Goal: Task Accomplishment & Management: Complete application form

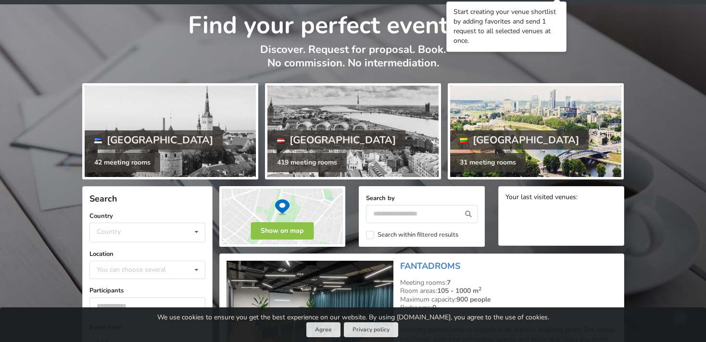
scroll to position [50, 0]
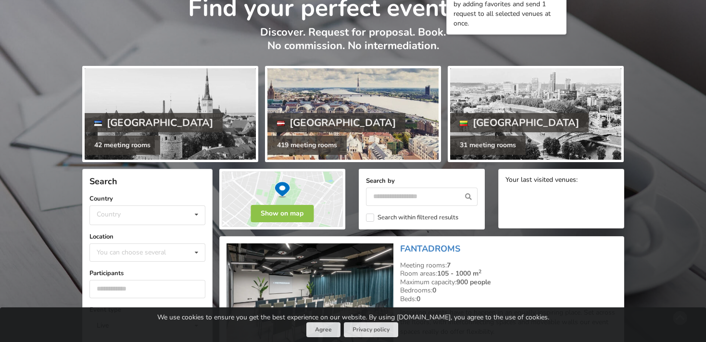
click at [330, 145] on div "419 meeting rooms" at bounding box center [306, 145] width 79 height 19
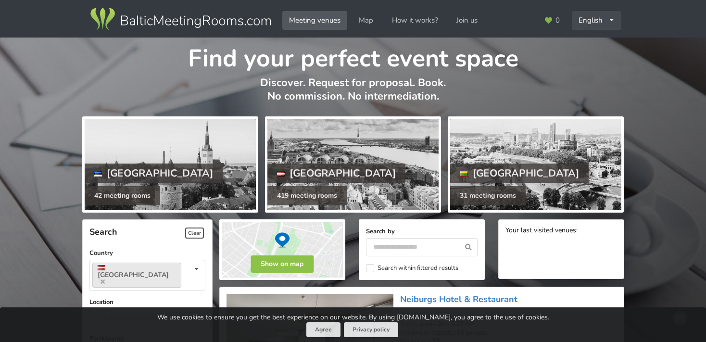
click at [599, 20] on div "English Русский Latviešu" at bounding box center [597, 20] width 50 height 19
click at [599, 58] on link "Latviešu" at bounding box center [597, 60] width 49 height 19
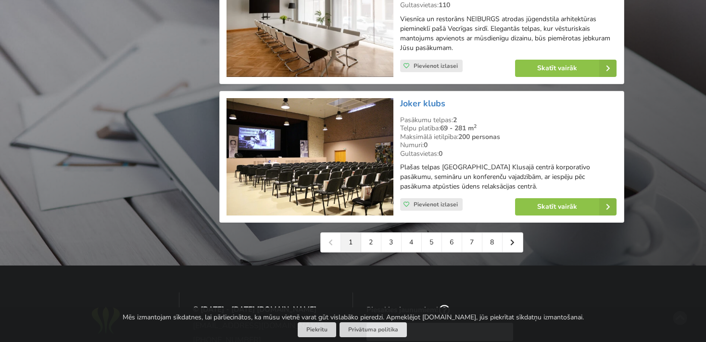
scroll to position [2234, 0]
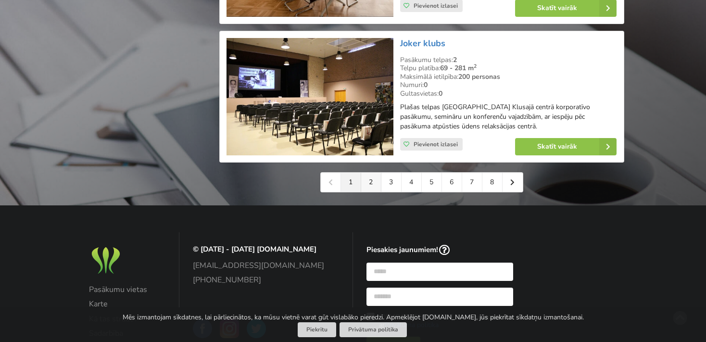
click at [368, 173] on link "2" at bounding box center [371, 182] width 20 height 19
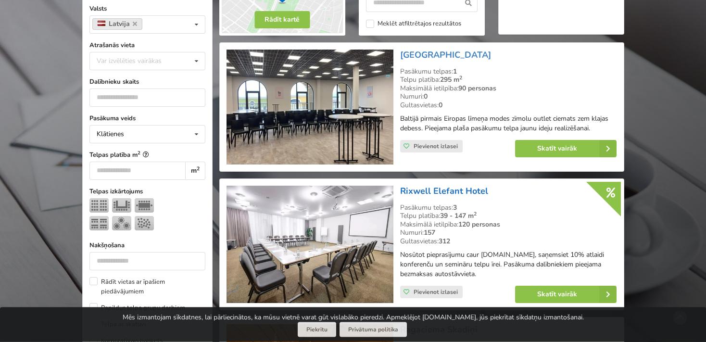
scroll to position [254, 0]
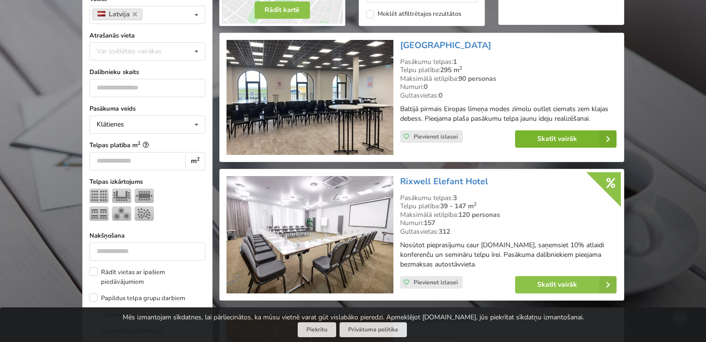
click at [548, 138] on link "Skatīt vairāk" at bounding box center [565, 138] width 101 height 17
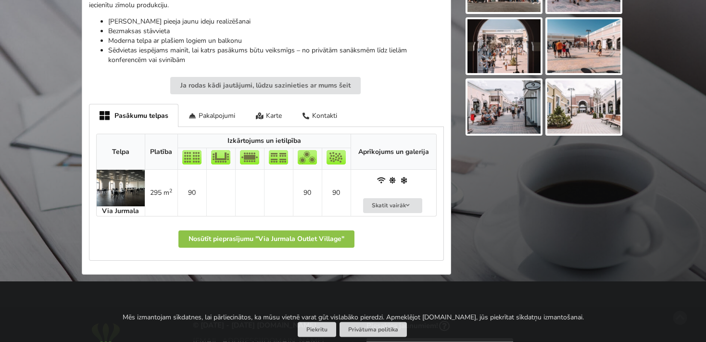
scroll to position [355, 0]
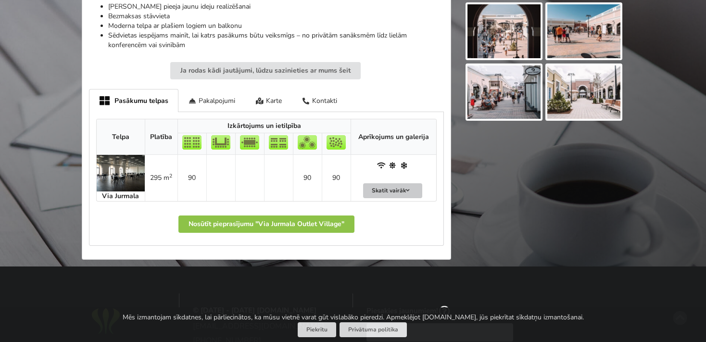
click at [393, 190] on button "Skatīt vairāk" at bounding box center [393, 190] width 60 height 15
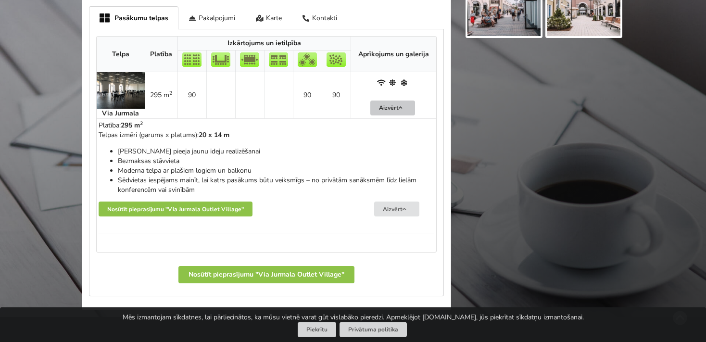
scroll to position [457, 0]
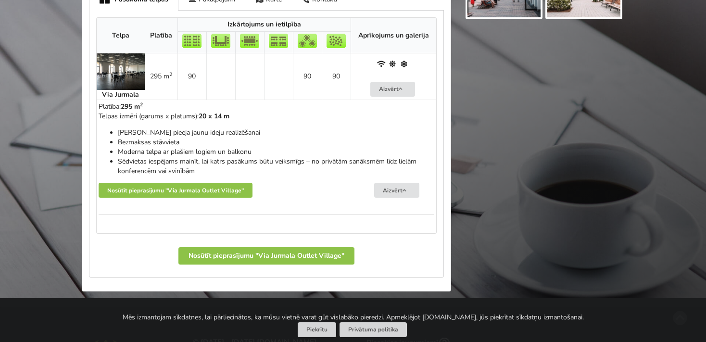
click at [118, 66] on img at bounding box center [121, 71] width 48 height 37
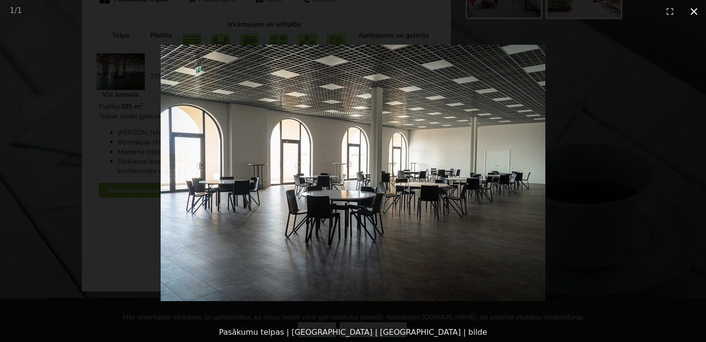
click at [693, 13] on button "Close gallery" at bounding box center [694, 11] width 24 height 23
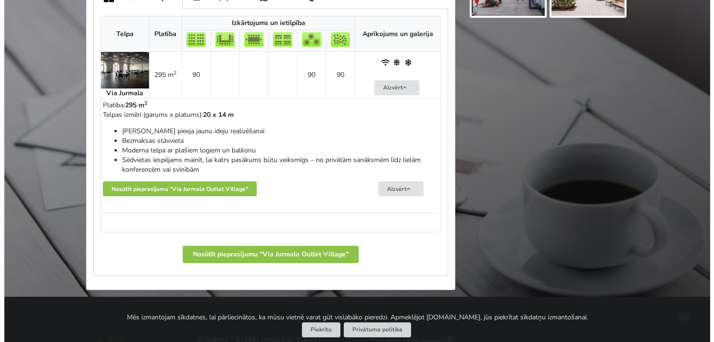
scroll to position [508, 0]
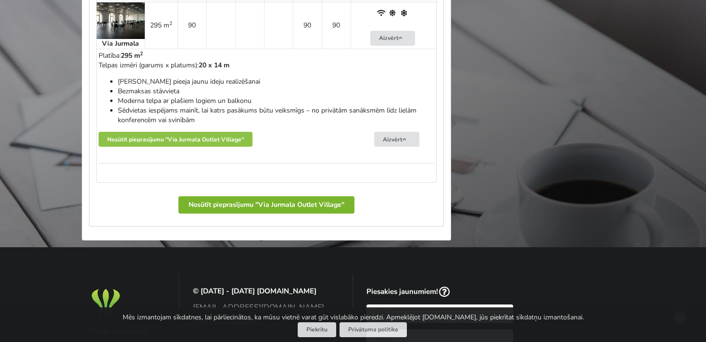
click at [218, 204] on button "Nosūtīt pieprasījumu "Via Jurmala Outlet Village"" at bounding box center [266, 204] width 176 height 17
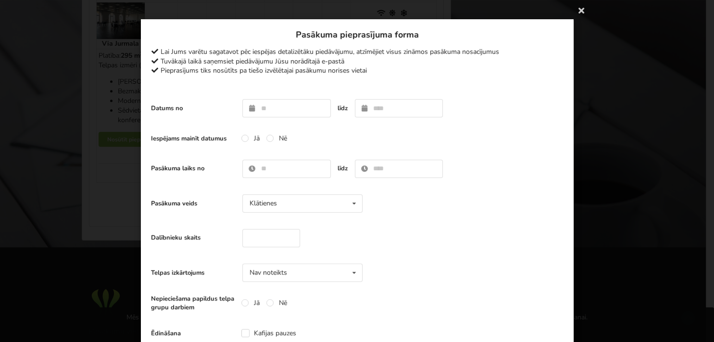
scroll to position [0, 0]
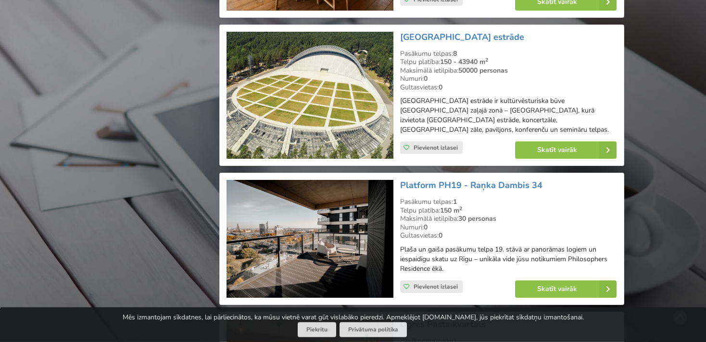
scroll to position [1929, 0]
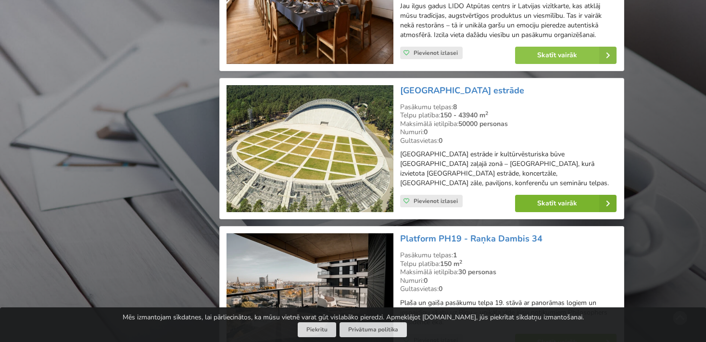
click at [538, 195] on link "Skatīt vairāk" at bounding box center [565, 203] width 101 height 17
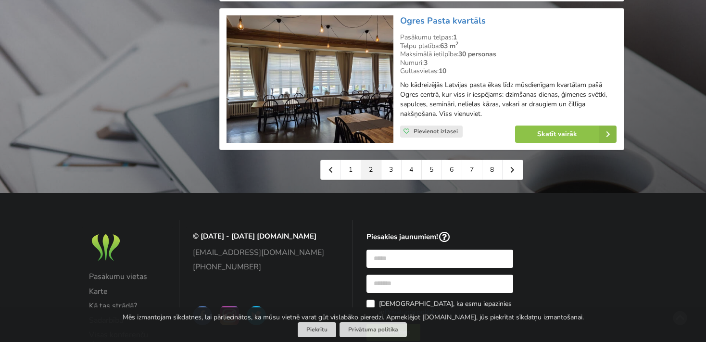
scroll to position [2330, 0]
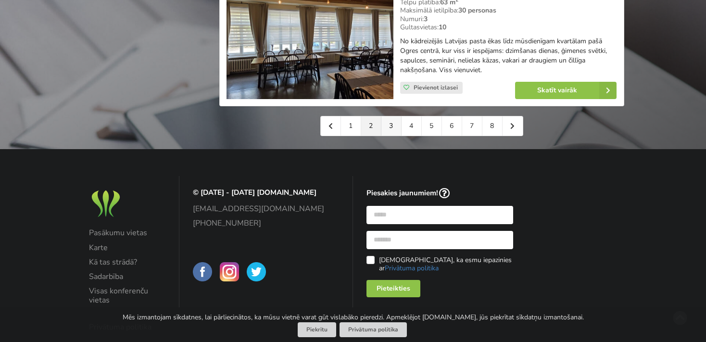
click at [396, 116] on link "3" at bounding box center [391, 125] width 20 height 19
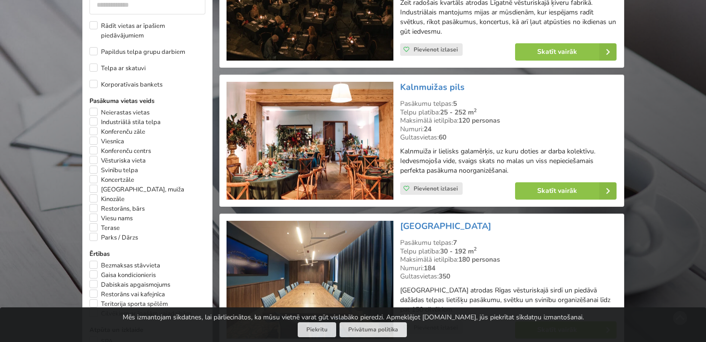
scroll to position [508, 0]
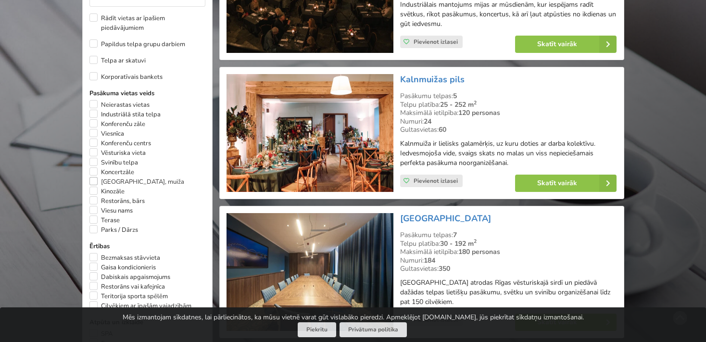
click at [95, 187] on label "[GEOGRAPHIC_DATA], muiža" at bounding box center [136, 182] width 95 height 10
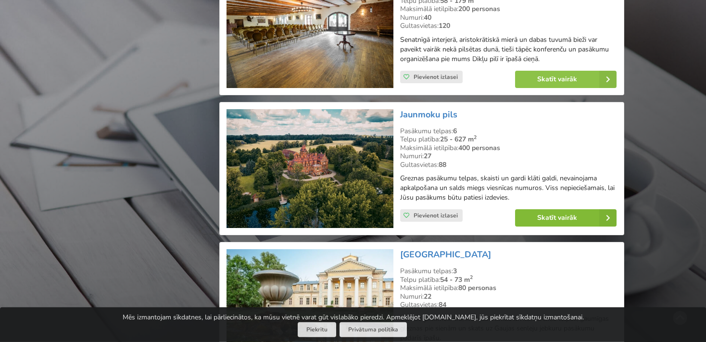
scroll to position [1028, 0]
click at [560, 209] on link "Skatīt vairāk" at bounding box center [565, 217] width 101 height 17
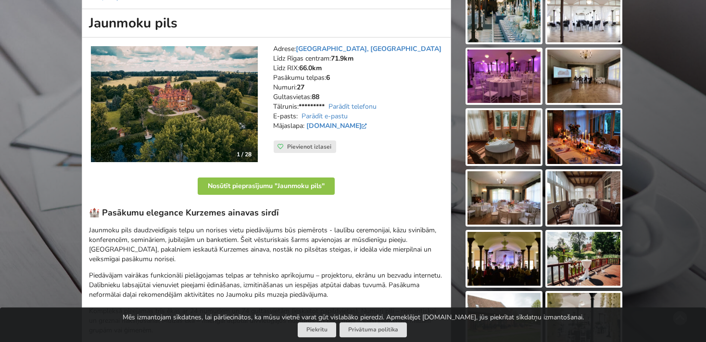
scroll to position [101, 0]
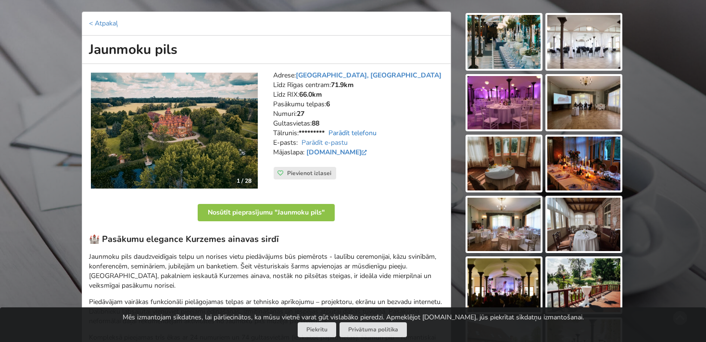
click at [361, 130] on link "Parādīt telefonu" at bounding box center [352, 132] width 48 height 9
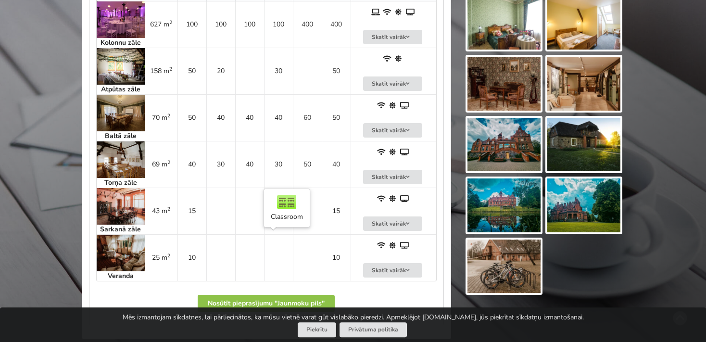
scroll to position [644, 0]
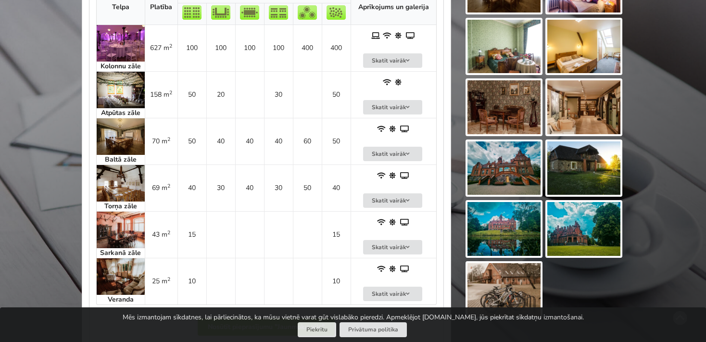
click at [502, 230] on img at bounding box center [503, 229] width 73 height 54
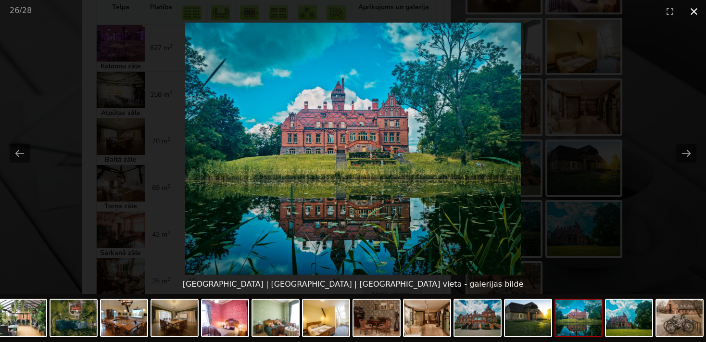
click at [691, 9] on button "Close gallery" at bounding box center [694, 11] width 24 height 23
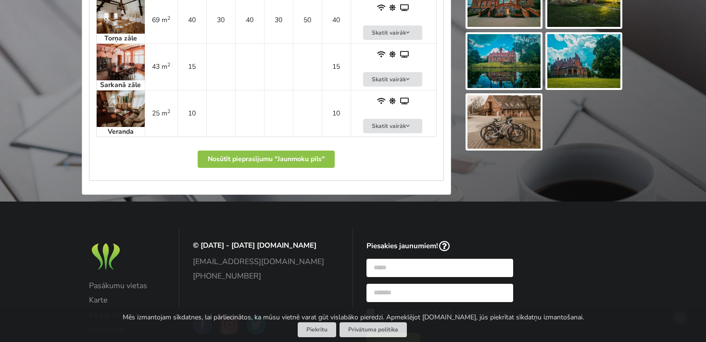
scroll to position [898, 0]
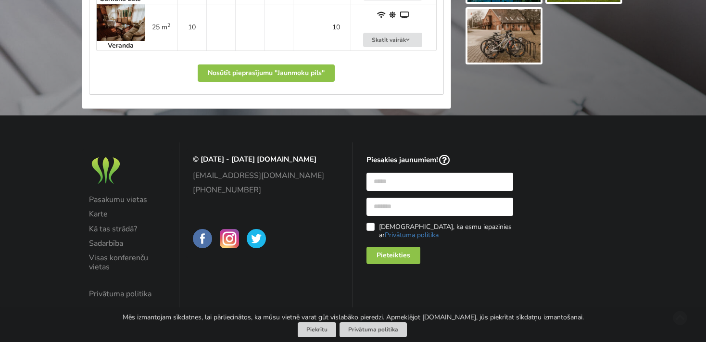
drag, startPoint x: 343, startPoint y: 158, endPoint x: 243, endPoint y: 160, distance: 100.0
click at [242, 160] on div "© [DATE] - [DATE] [DOMAIN_NAME] [EMAIL_ADDRESS][DOMAIN_NAME] [PHONE_NUMBER]" at bounding box center [266, 203] width 160 height 109
click at [246, 159] on p "© [DATE] - [DATE] [DOMAIN_NAME]" at bounding box center [266, 159] width 147 height 9
drag, startPoint x: 246, startPoint y: 157, endPoint x: 314, endPoint y: 161, distance: 67.9
click at [314, 161] on p "© [DATE] - [DATE] [DOMAIN_NAME]" at bounding box center [266, 159] width 147 height 9
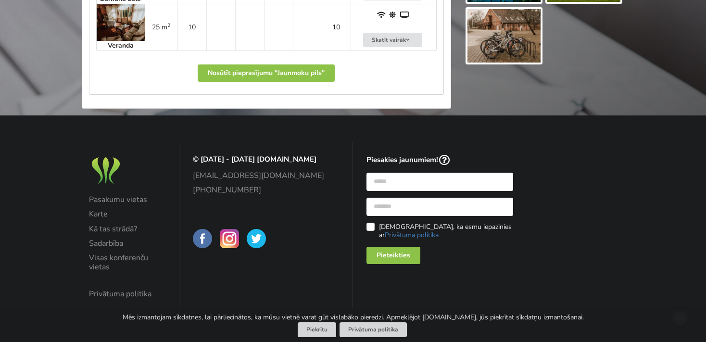
copy p "BalticMeetingRooms"
click at [267, 72] on button "Nosūtīt pieprasījumu "Jaunmoku pils"" at bounding box center [266, 72] width 137 height 17
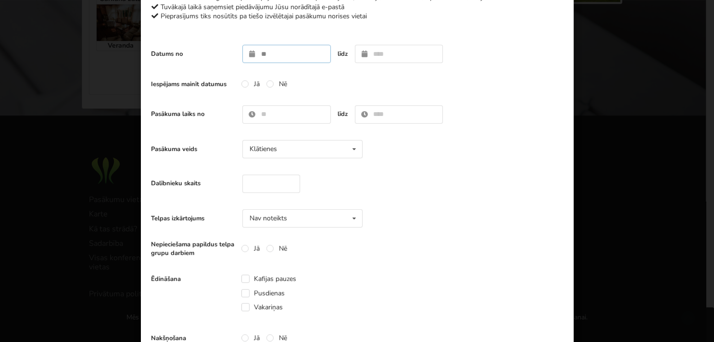
click at [261, 53] on input "text" at bounding box center [286, 54] width 88 height 18
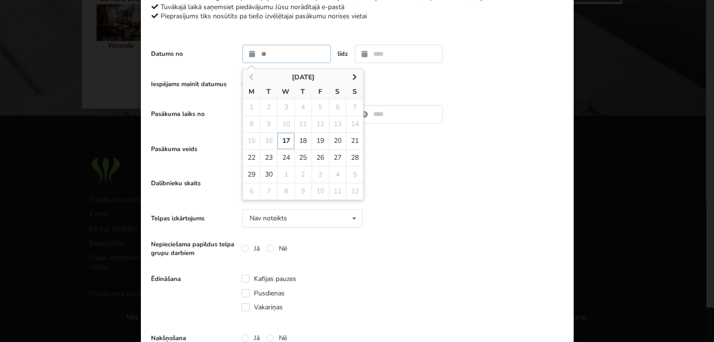
scroll to position [55, 0]
type input "**********"
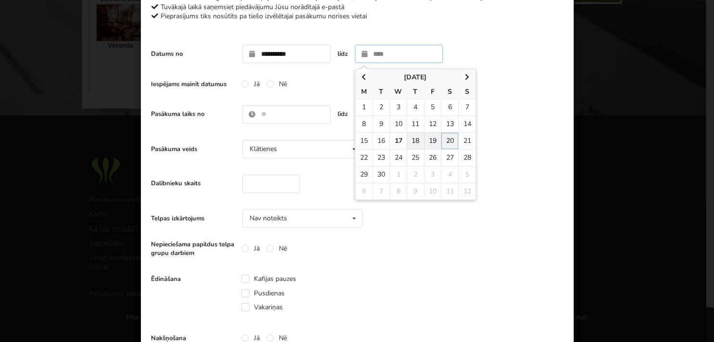
type input "**********"
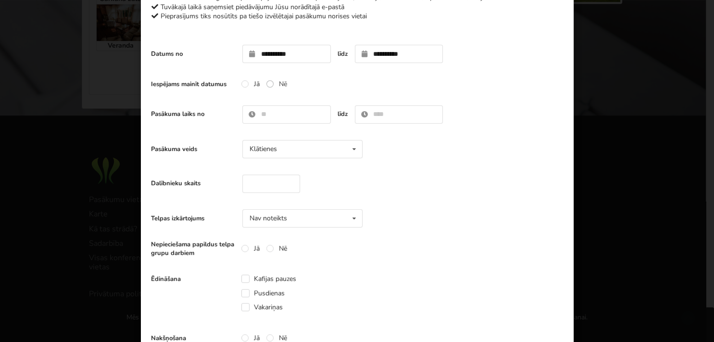
click at [266, 86] on label "Nē" at bounding box center [276, 84] width 21 height 8
click at [289, 152] on div "Klātienes Klātienes Tiešsaistes Klātienes ar tiešraidi" at bounding box center [302, 149] width 120 height 18
click at [292, 153] on div "Klātienes Klātienes Tiešsaistes Klātienes ar tiešraidi" at bounding box center [302, 149] width 120 height 18
click at [267, 187] on input "number" at bounding box center [271, 184] width 58 height 18
type input "***"
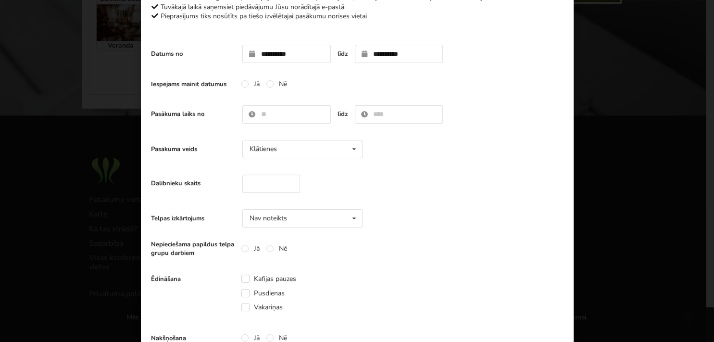
drag, startPoint x: 412, startPoint y: 198, endPoint x: 418, endPoint y: 201, distance: 7.8
click at [412, 198] on div "Dalībnieku skaits ***" at bounding box center [357, 184] width 413 height 28
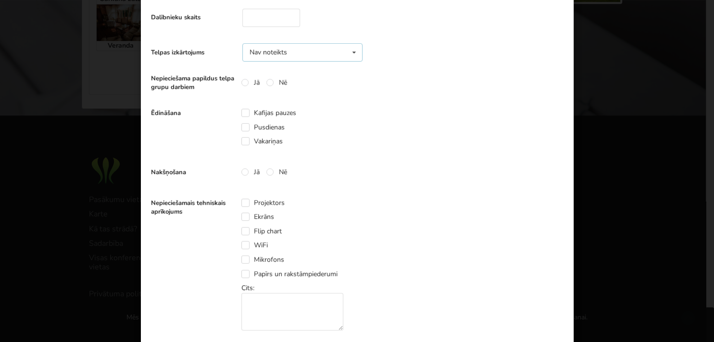
click at [291, 54] on div "Nav noteikts Nav noteikts Teātris U-Veids Sapulce Klase" at bounding box center [302, 52] width 120 height 18
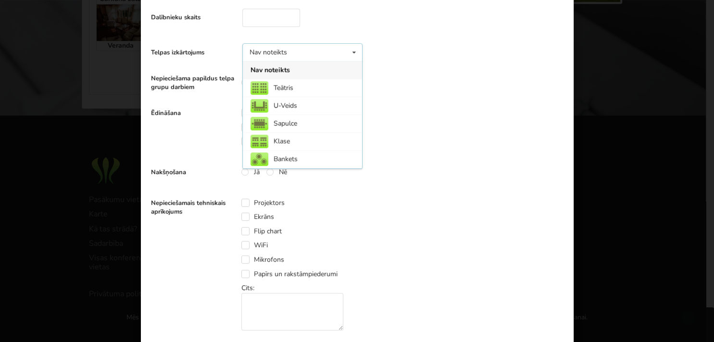
scroll to position [221, 0]
click at [280, 91] on div "Teātris" at bounding box center [302, 88] width 119 height 18
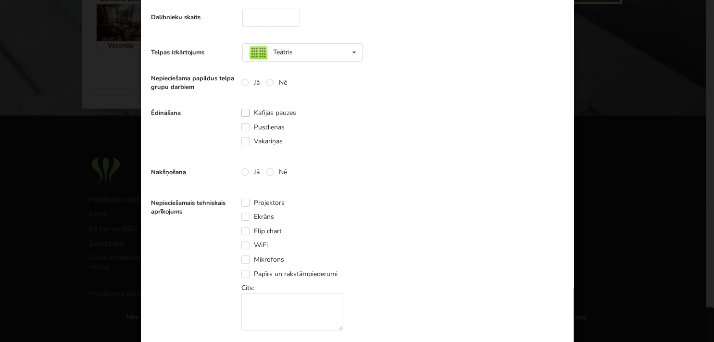
click at [241, 116] on label "Kafijas pauzes" at bounding box center [268, 113] width 55 height 8
click at [241, 130] on label "Pusdienas" at bounding box center [262, 127] width 43 height 8
click at [241, 143] on label "Vakariņas" at bounding box center [261, 141] width 41 height 8
click at [241, 174] on label "Jā" at bounding box center [250, 172] width 18 height 8
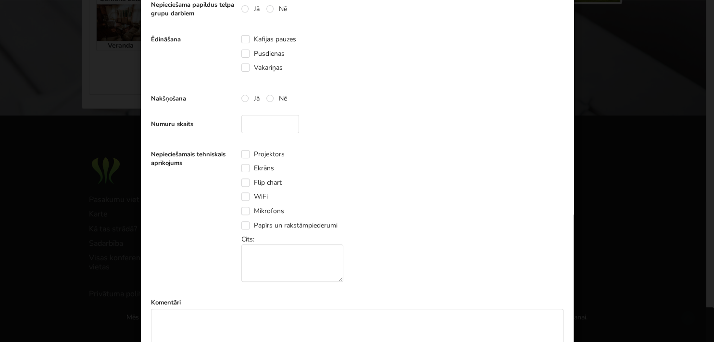
scroll to position [332, 0]
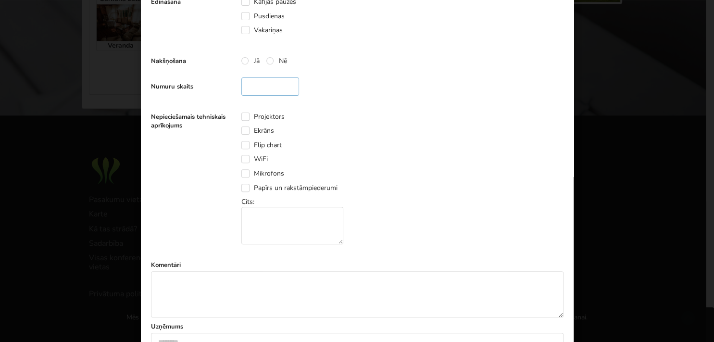
click at [276, 90] on input "number" at bounding box center [270, 86] width 58 height 18
click at [281, 90] on input "**" at bounding box center [270, 86] width 58 height 18
click at [264, 92] on input "**" at bounding box center [270, 86] width 58 height 18
drag, startPoint x: 220, startPoint y: 92, endPoint x: 191, endPoint y: 88, distance: 29.2
click at [241, 92] on input "**" at bounding box center [270, 86] width 58 height 18
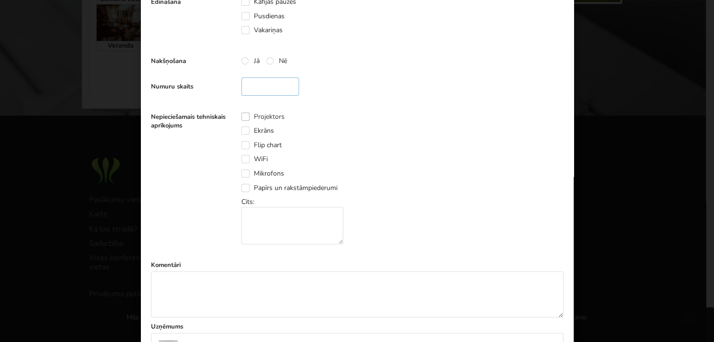
type input "**"
click at [242, 117] on label "Projektors" at bounding box center [262, 117] width 43 height 8
click at [241, 135] on label "Ekrāns" at bounding box center [257, 130] width 33 height 8
click at [244, 148] on label "Flip chart" at bounding box center [261, 145] width 40 height 8
click at [241, 163] on label "WiFi" at bounding box center [254, 159] width 26 height 8
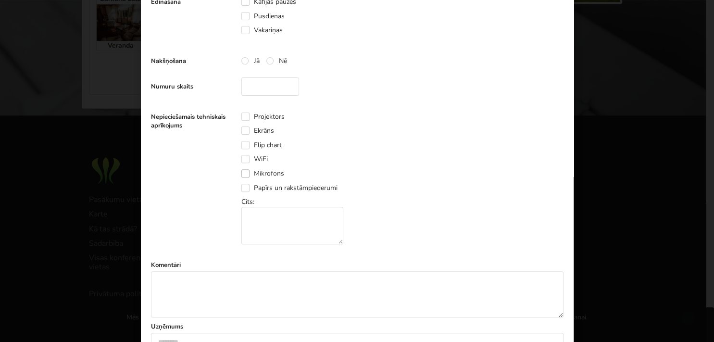
click at [241, 176] on label "Mikrofons" at bounding box center [262, 173] width 43 height 8
click at [243, 175] on label "Mikrofons" at bounding box center [262, 173] width 43 height 8
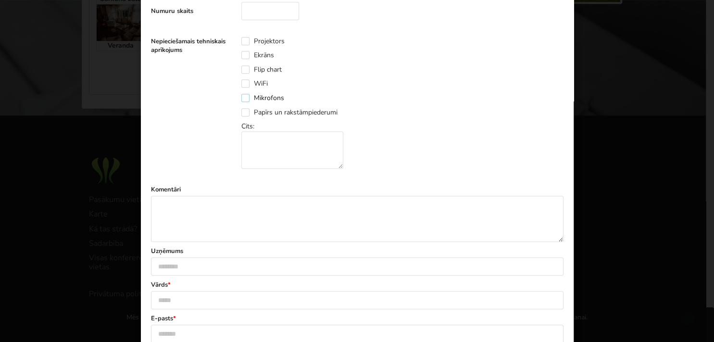
scroll to position [443, 0]
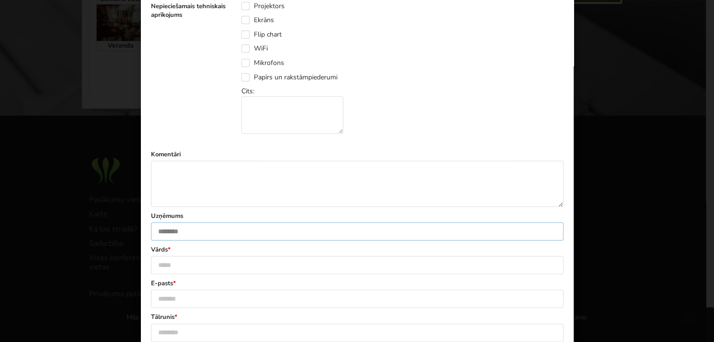
click at [205, 238] on input "text" at bounding box center [357, 231] width 413 height 18
type input "*"
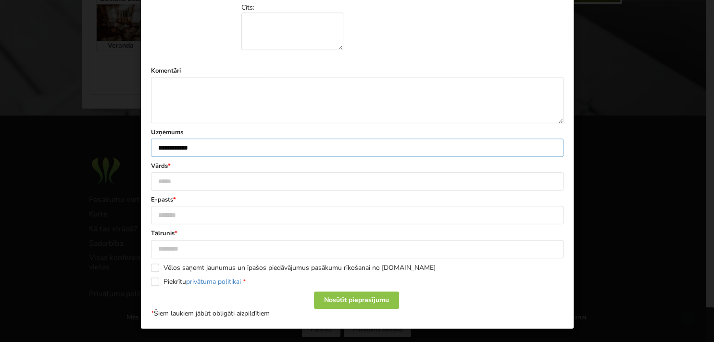
scroll to position [533, 0]
type input "**********"
click at [166, 180] on input "text" at bounding box center [357, 181] width 413 height 18
type input "****"
click at [174, 220] on input "text" at bounding box center [357, 215] width 413 height 18
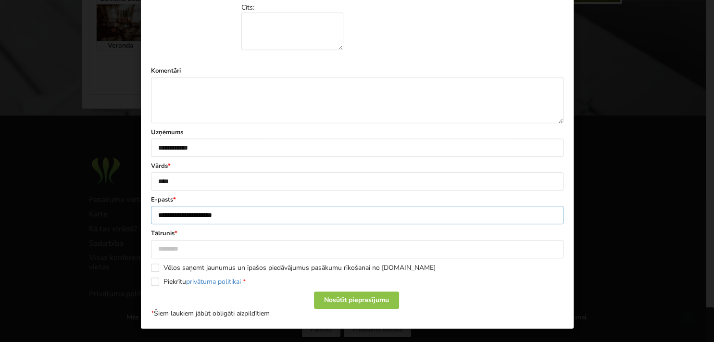
type input "**********"
click at [176, 246] on input "text" at bounding box center [357, 249] width 413 height 18
type input "********"
click at [152, 269] on label "Vēlos saņemt jaunumus un īpašos piedāvājumus pasākumu rīkošanai no [DOMAIN_NAME]" at bounding box center [293, 268] width 285 height 8
click at [151, 284] on label "Piekrītu privātuma politikai *" at bounding box center [198, 281] width 95 height 8
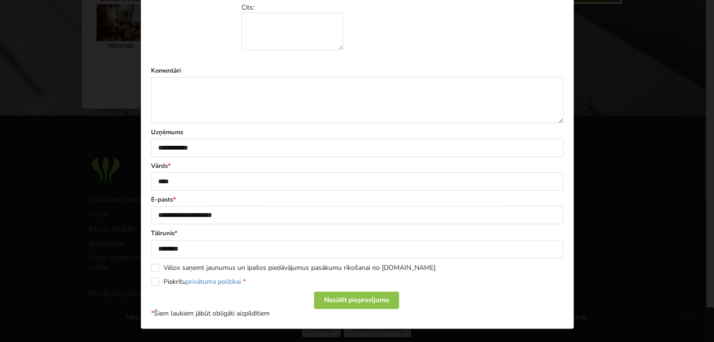
click at [364, 298] on div "Nosūtīt pieprasījumu" at bounding box center [356, 299] width 85 height 17
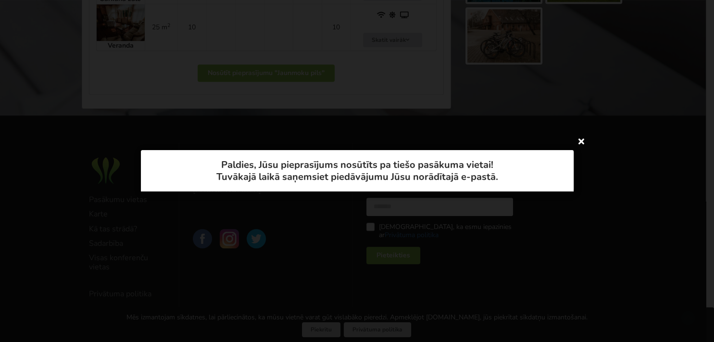
click at [584, 143] on icon at bounding box center [581, 140] width 15 height 15
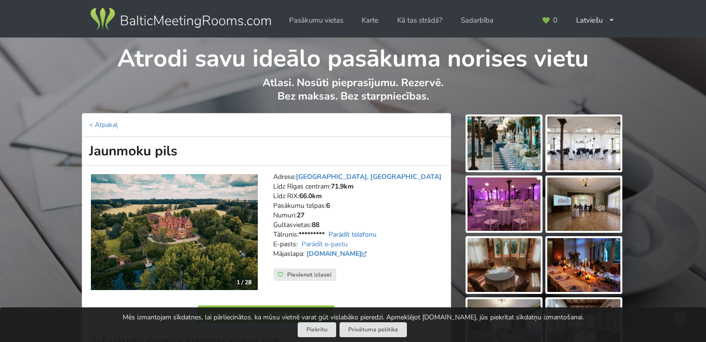
click at [352, 233] on link "Parādīt telefonu" at bounding box center [352, 234] width 48 height 9
click at [328, 243] on link "Parādīt e-pastu" at bounding box center [325, 243] width 46 height 9
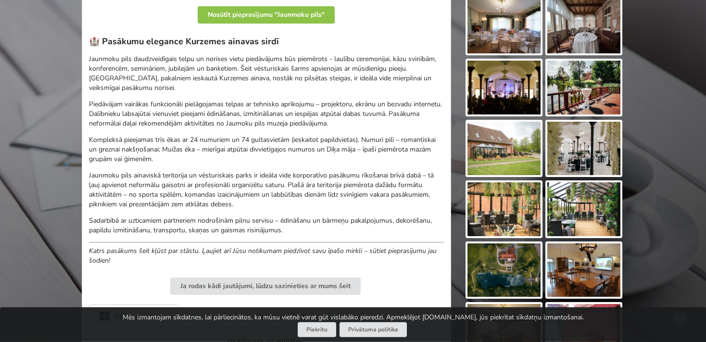
scroll to position [304, 0]
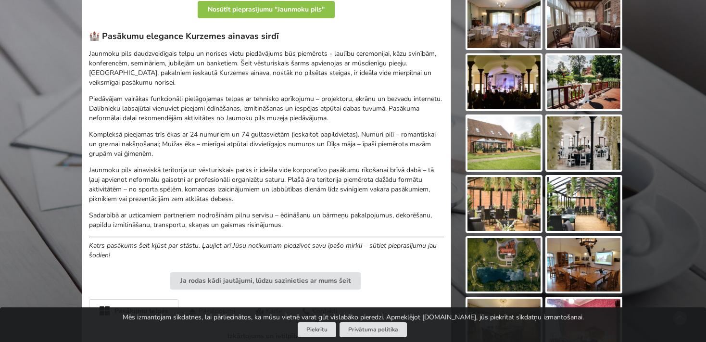
click at [496, 90] on img at bounding box center [503, 82] width 73 height 54
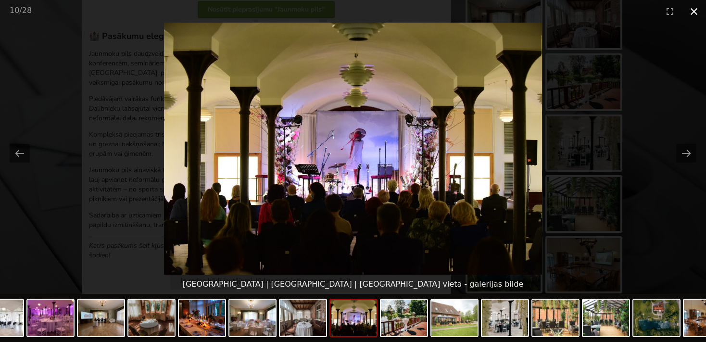
click at [691, 10] on button "Close gallery" at bounding box center [694, 11] width 24 height 23
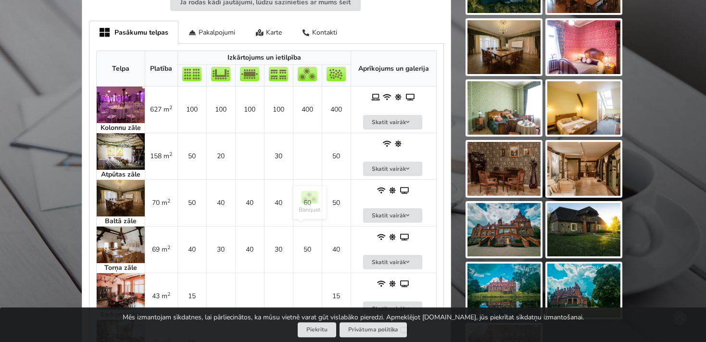
scroll to position [508, 0]
